Goal: Entertainment & Leisure: Consume media (video, audio)

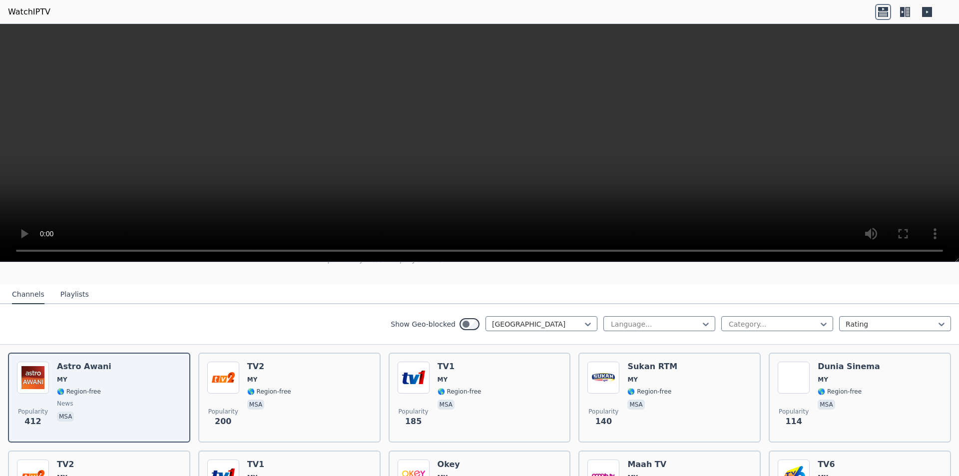
scroll to position [100, 0]
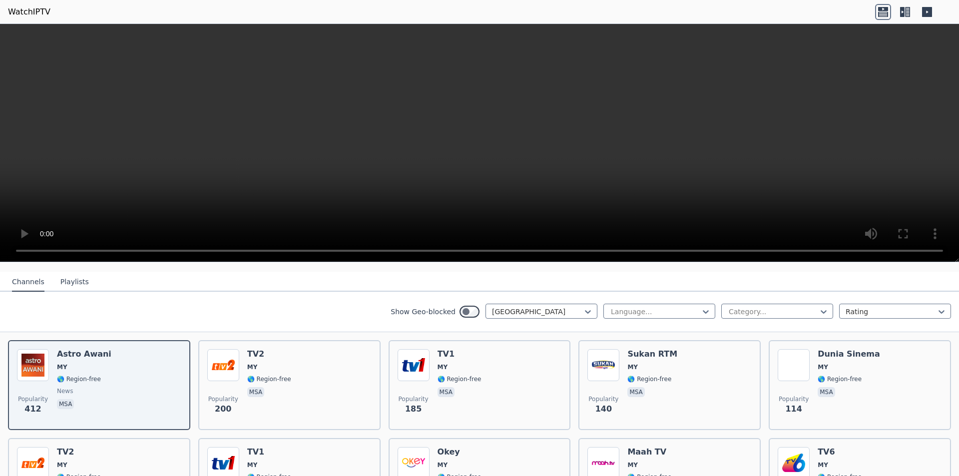
click at [77, 273] on button "Playlists" at bounding box center [74, 282] width 28 height 19
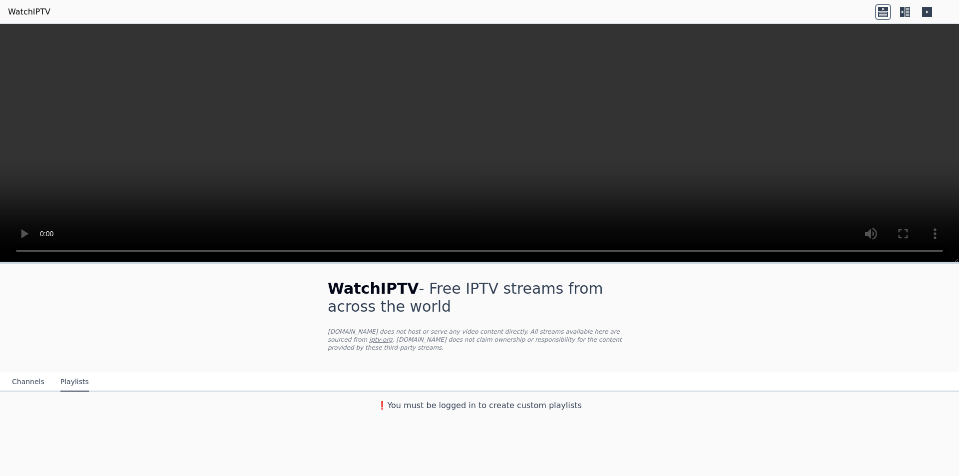
scroll to position [0, 0]
click at [23, 377] on button "Channels" at bounding box center [28, 382] width 32 height 19
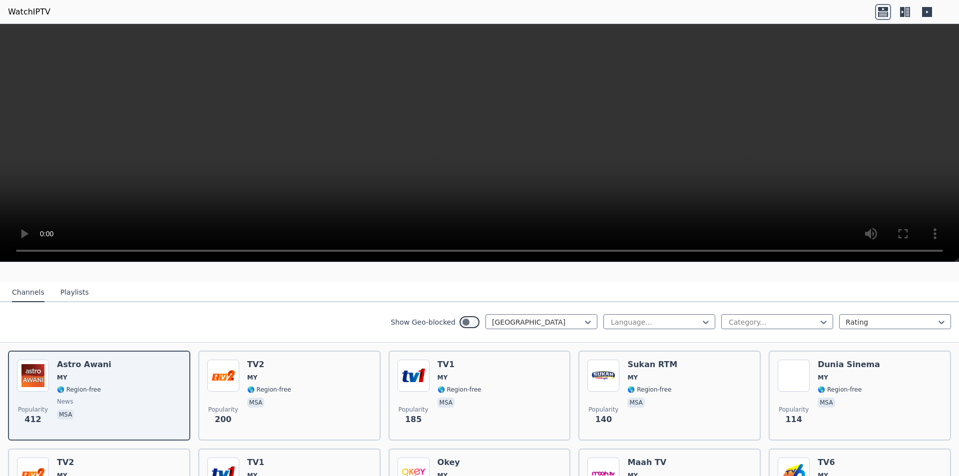
scroll to position [100, 0]
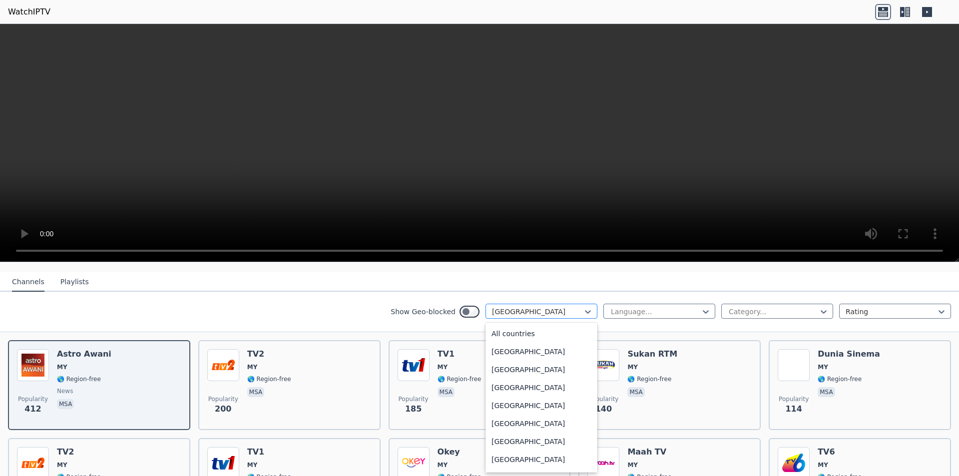
click at [512, 307] on div at bounding box center [537, 312] width 91 height 10
click at [541, 325] on div "All countries" at bounding box center [541, 334] width 112 height 18
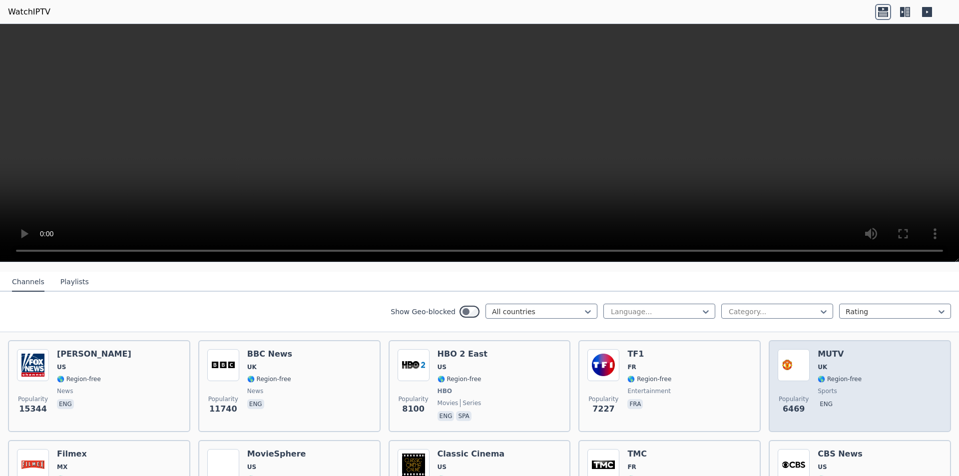
click at [871, 349] on div "Popularity 6469 MUTV [GEOGRAPHIC_DATA] 🌎 Region-free sports eng" at bounding box center [860, 386] width 164 height 74
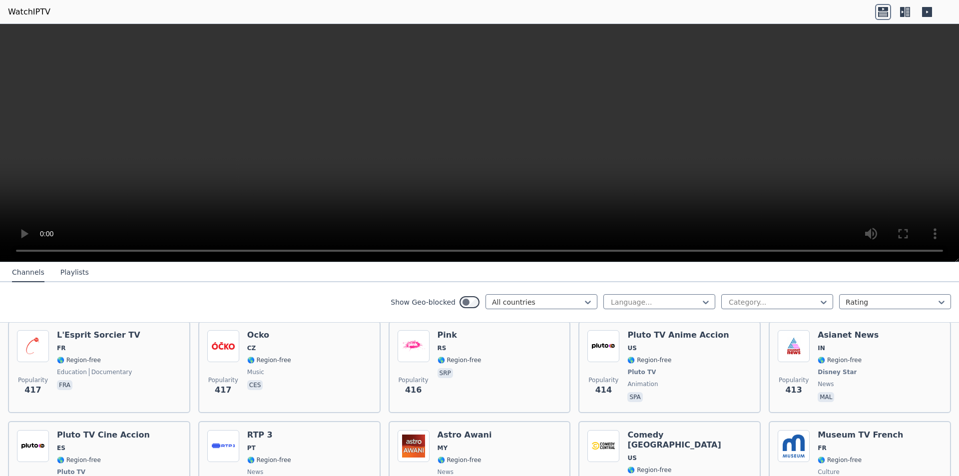
scroll to position [4353, 0]
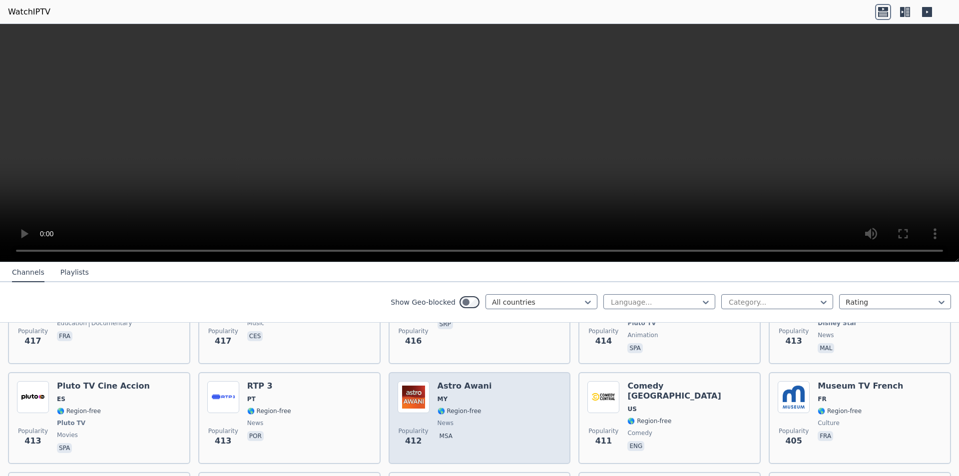
click at [501, 387] on div "Popularity 412 Astro Awani MY 🌎 Region-free news msa" at bounding box center [480, 418] width 164 height 74
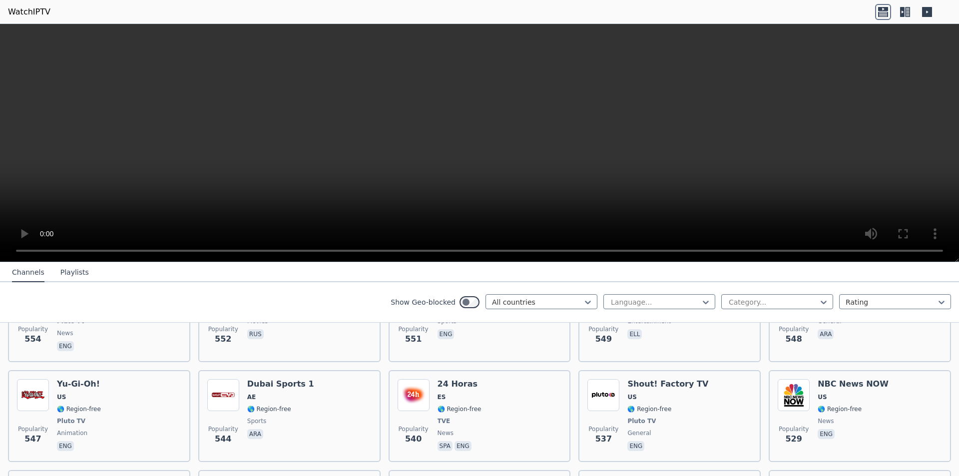
scroll to position [2805, 0]
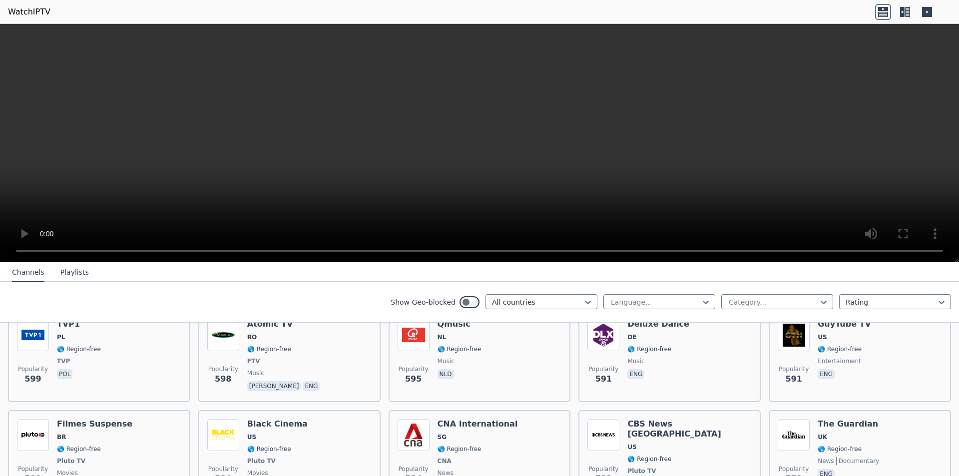
click at [926, 11] on icon at bounding box center [927, 12] width 16 height 16
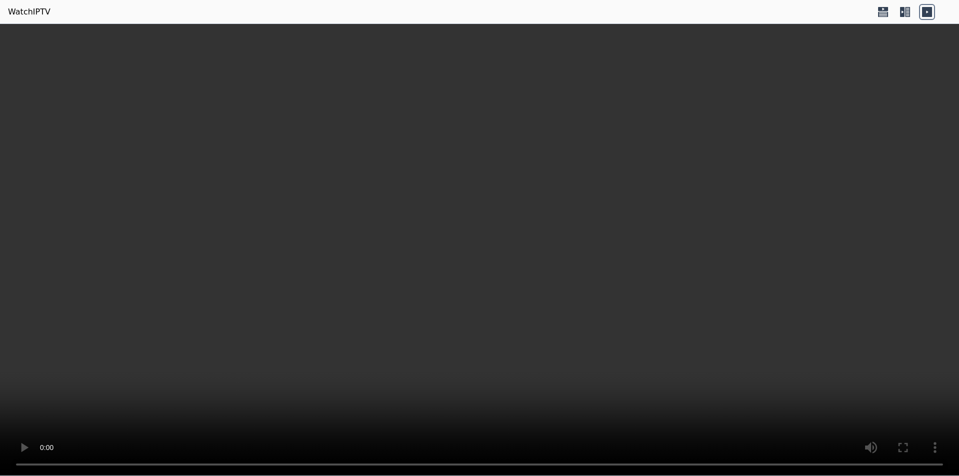
click at [881, 14] on icon at bounding box center [883, 12] width 16 height 16
